Goal: Task Accomplishment & Management: Manage account settings

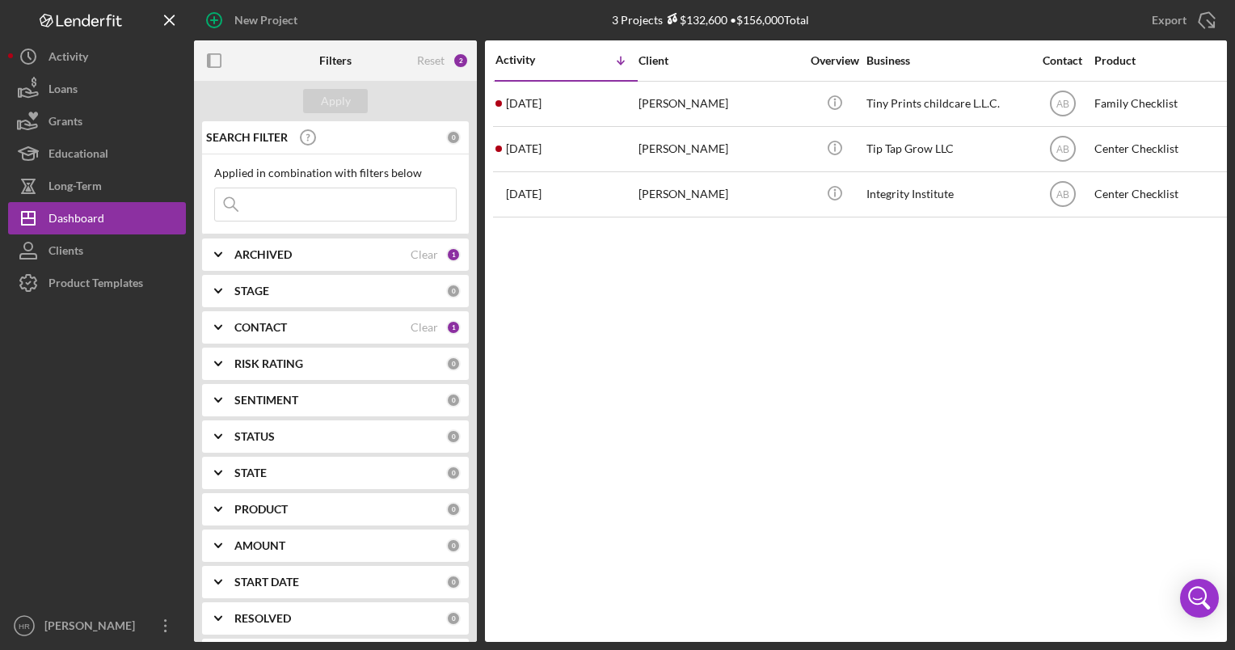
click at [264, 330] on b "CONTACT" at bounding box center [260, 327] width 53 height 13
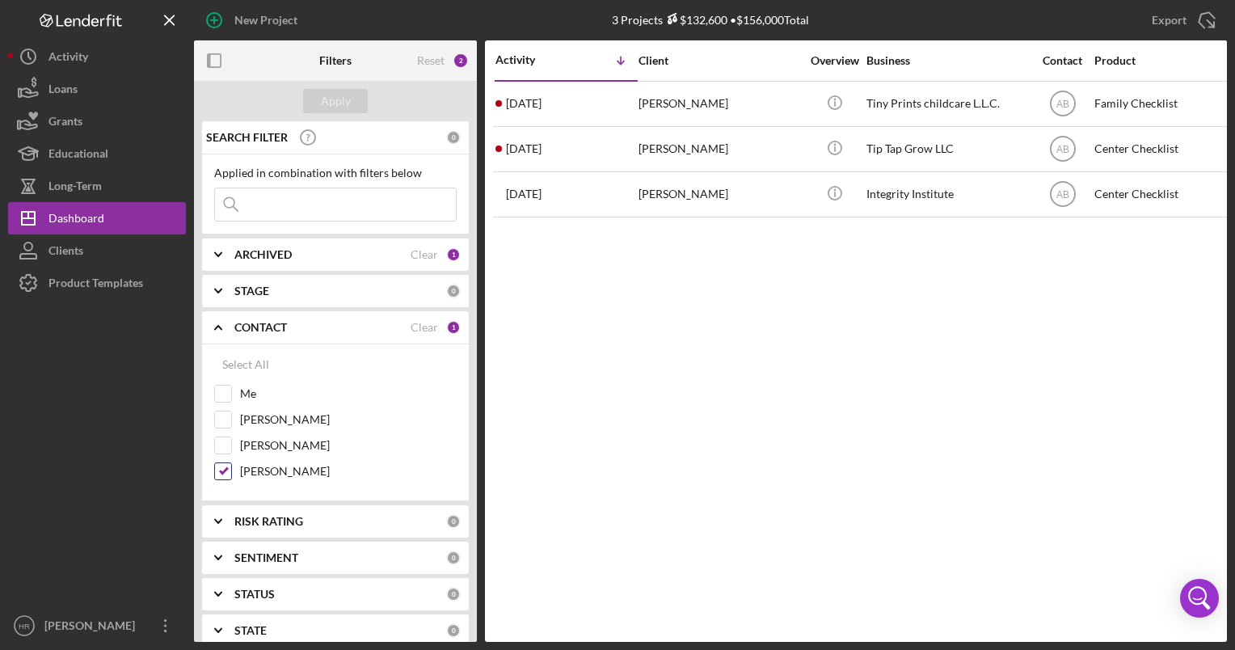
click at [273, 465] on label "[PERSON_NAME]" at bounding box center [348, 471] width 217 height 16
click at [231, 465] on input "[PERSON_NAME]" at bounding box center [223, 471] width 16 height 16
checkbox input "false"
click at [238, 389] on div "Me" at bounding box center [335, 398] width 242 height 26
click at [250, 389] on label "Me" at bounding box center [348, 393] width 217 height 16
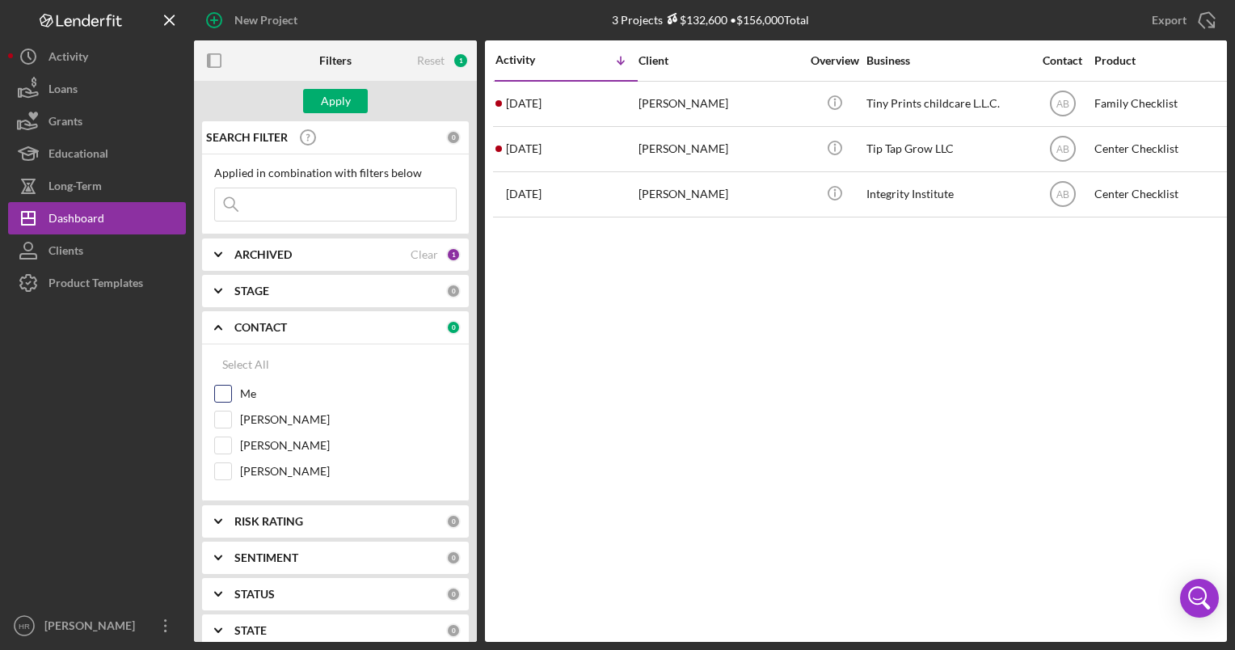
click at [231, 389] on input "Me" at bounding box center [223, 393] width 16 height 16
checkbox input "true"
click at [326, 102] on div "Apply" at bounding box center [336, 101] width 30 height 24
